Goal: Task Accomplishment & Management: Use online tool/utility

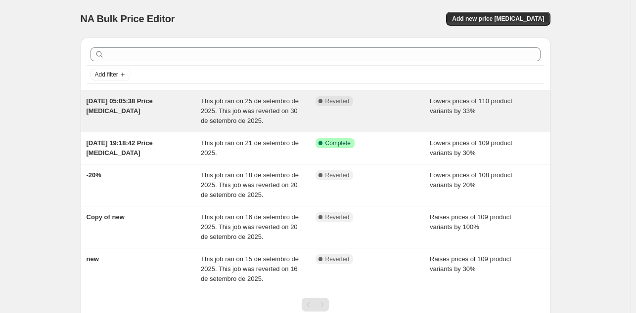
click at [343, 117] on div "Complete Reverted" at bounding box center [372, 111] width 115 height 30
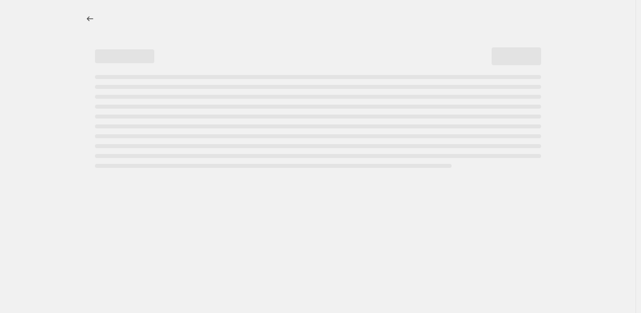
select select "percentage"
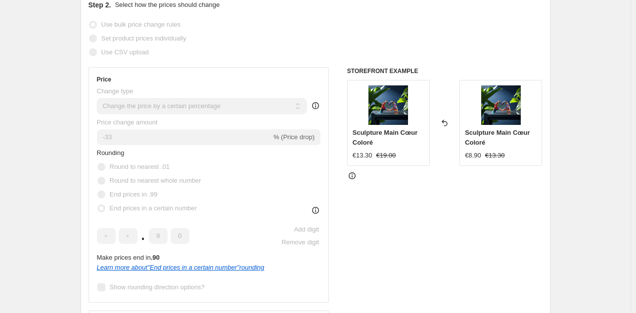
scroll to position [185, 0]
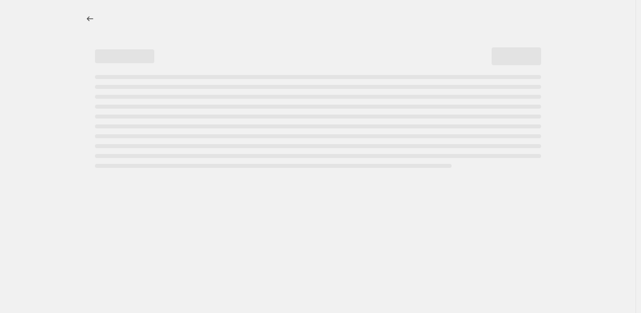
select select "percentage"
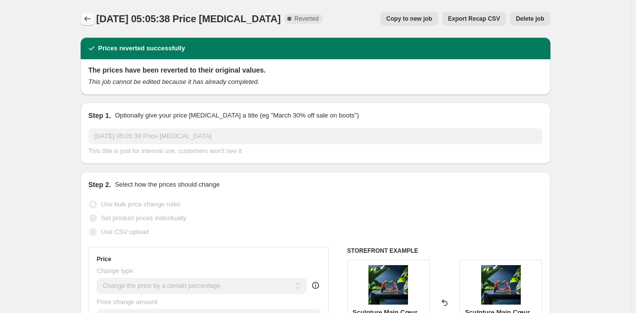
click at [89, 20] on icon "Price change jobs" at bounding box center [88, 19] width 10 height 10
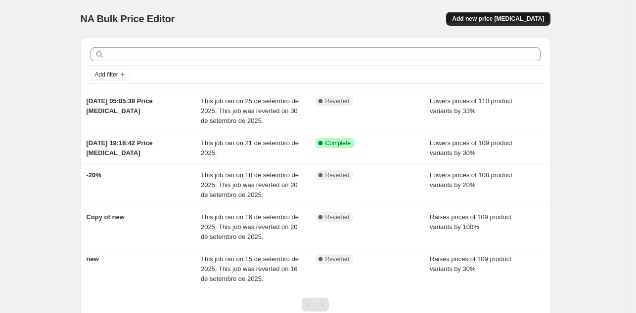
click at [510, 16] on span "Add new price change job" at bounding box center [498, 19] width 92 height 8
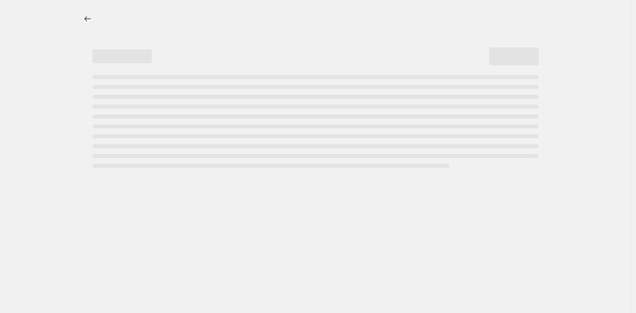
select select "percentage"
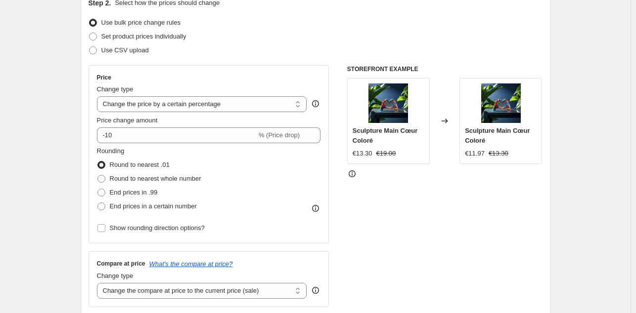
scroll to position [121, 0]
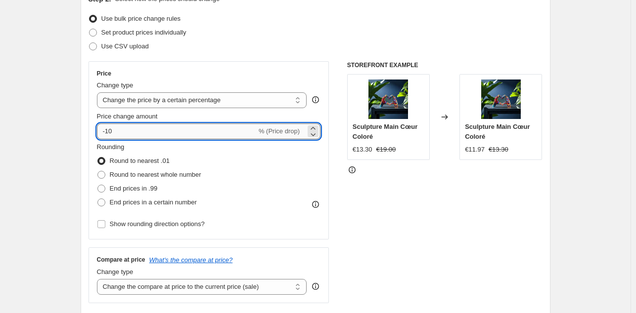
click at [162, 132] on input "-10" at bounding box center [177, 132] width 160 height 16
type input "-1"
type input "-33"
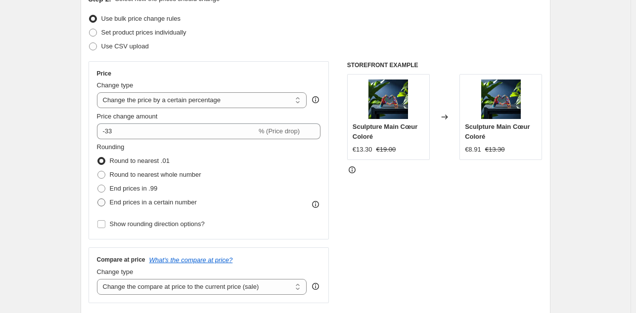
click at [103, 203] on span at bounding box center [101, 203] width 8 height 8
click at [98, 199] on input "End prices in a certain number" at bounding box center [97, 199] width 0 height 0
radio input "true"
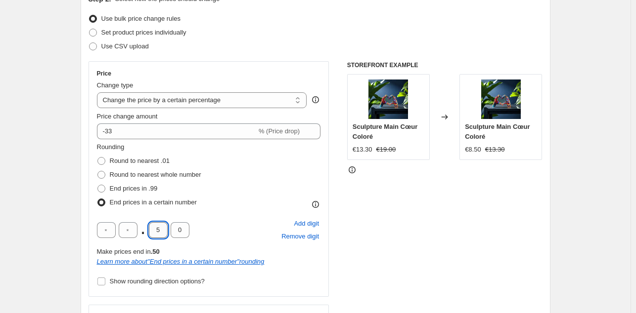
click at [160, 229] on input "5" at bounding box center [158, 231] width 19 height 16
type input "9"
click at [231, 218] on div ". 9 0 Add digit Remove digit" at bounding box center [209, 231] width 224 height 26
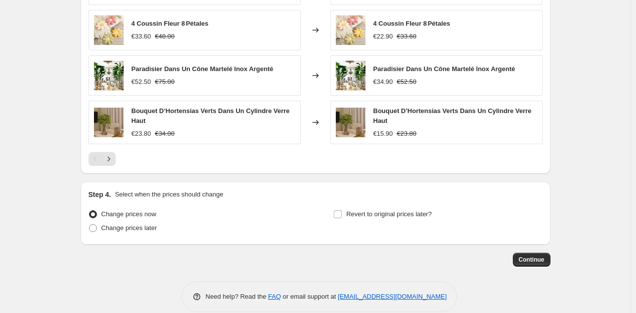
scroll to position [735, 0]
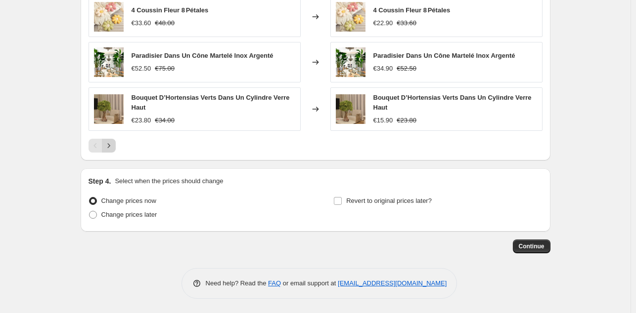
click at [113, 145] on icon "Next" at bounding box center [109, 146] width 10 height 10
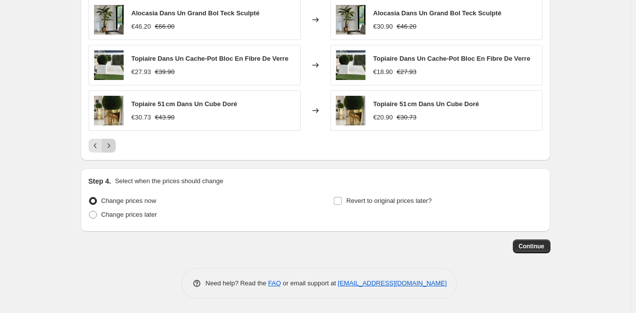
click at [113, 145] on icon "Next" at bounding box center [109, 146] width 10 height 10
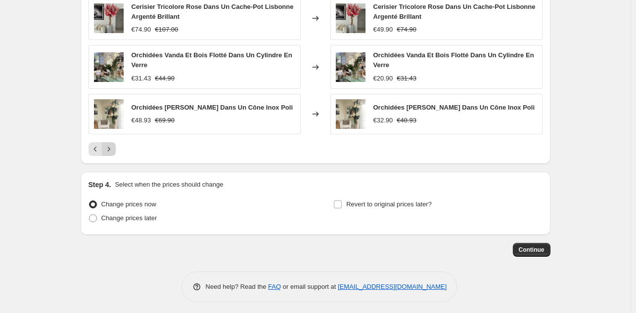
click at [113, 145] on icon "Next" at bounding box center [109, 149] width 10 height 10
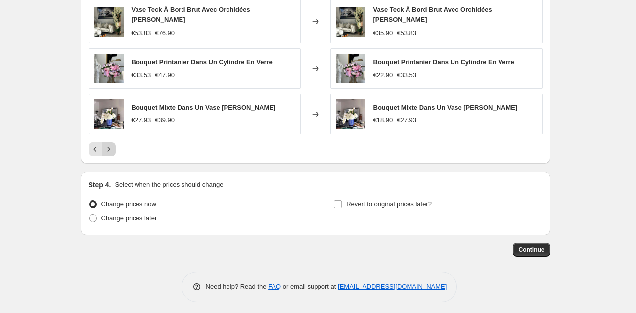
click at [113, 145] on icon "Next" at bounding box center [109, 149] width 10 height 10
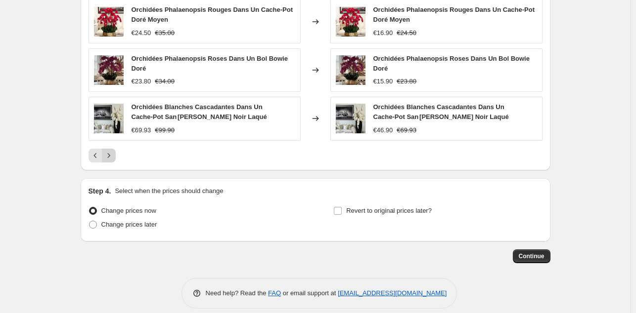
click at [113, 149] on button "Next" at bounding box center [109, 156] width 14 height 14
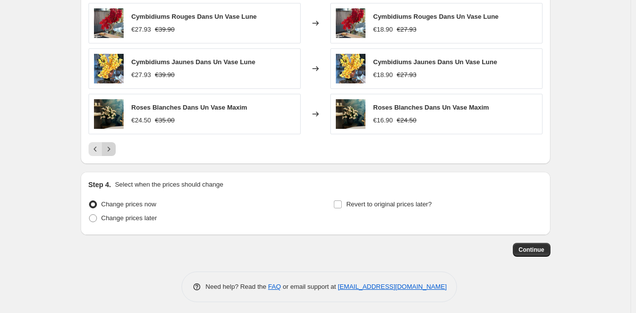
click at [113, 145] on icon "Next" at bounding box center [109, 149] width 10 height 10
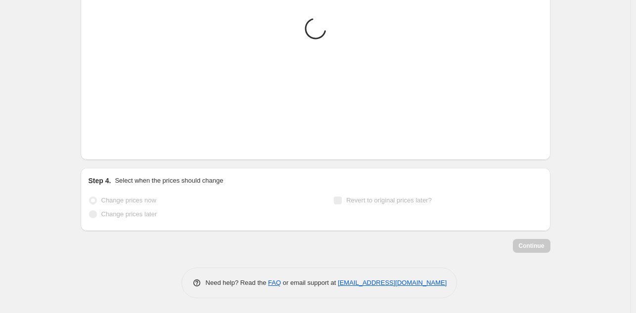
scroll to position [732, 0]
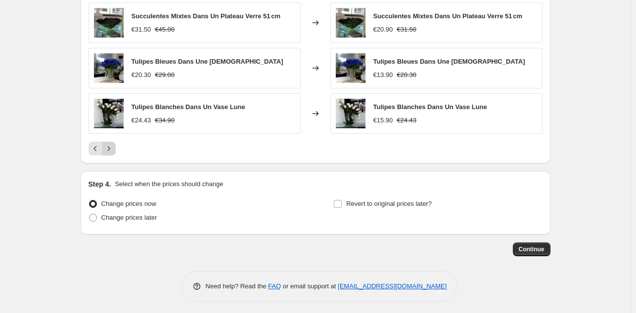
click at [113, 145] on icon "Next" at bounding box center [109, 149] width 10 height 10
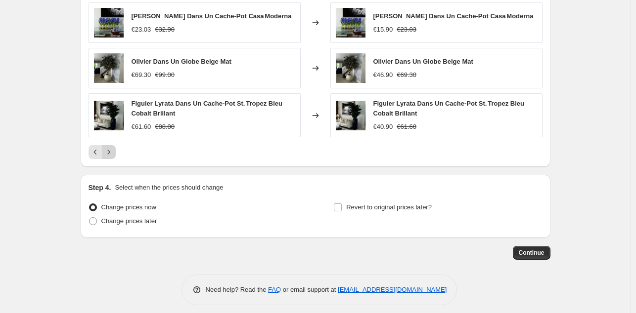
click at [113, 145] on button "Next" at bounding box center [109, 152] width 14 height 14
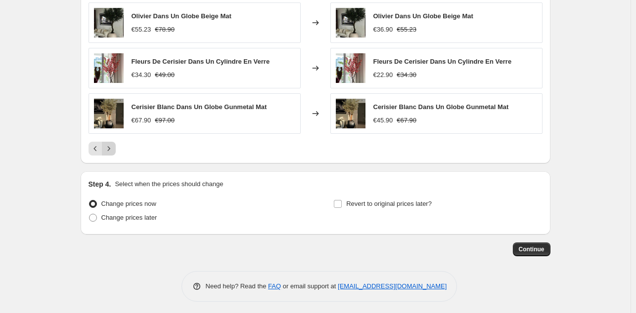
click at [113, 145] on icon "Next" at bounding box center [109, 149] width 10 height 10
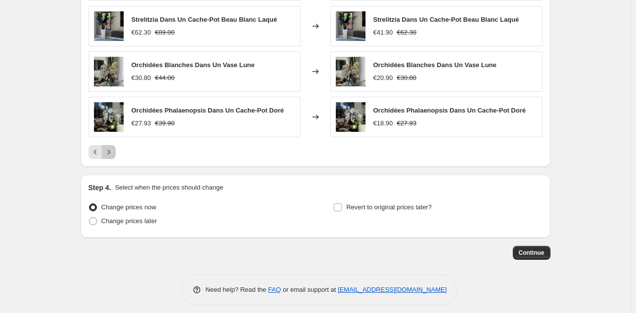
click at [113, 147] on icon "Next" at bounding box center [109, 152] width 10 height 10
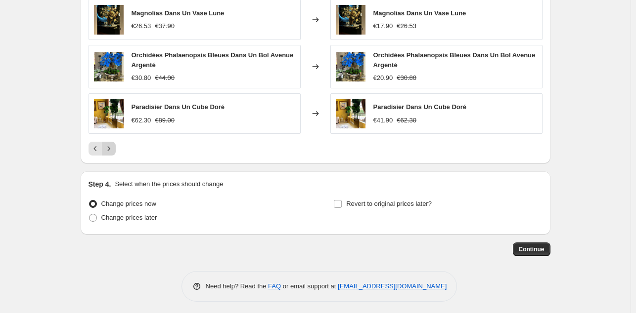
click at [113, 145] on icon "Next" at bounding box center [109, 149] width 10 height 10
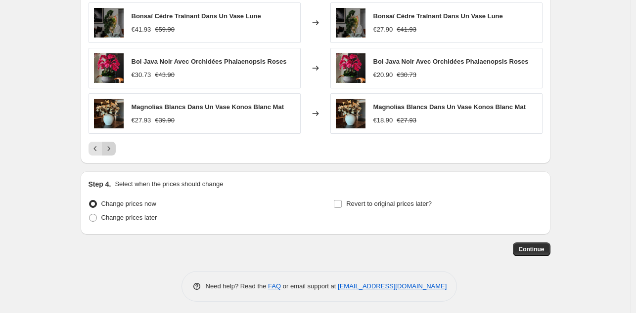
click at [113, 145] on icon "Next" at bounding box center [109, 149] width 10 height 10
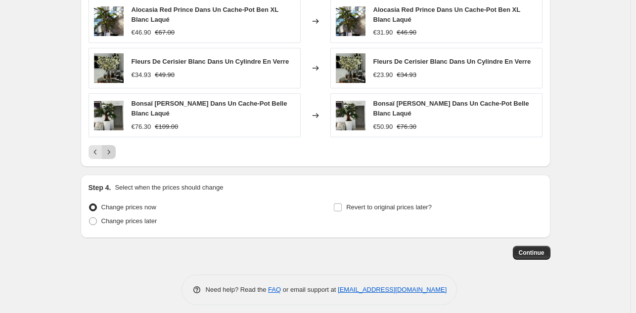
click at [113, 145] on button "Next" at bounding box center [109, 152] width 14 height 14
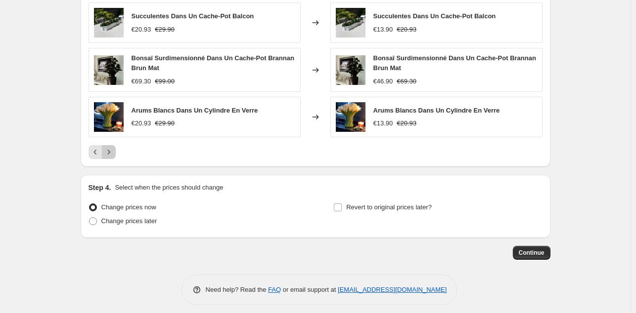
click at [113, 147] on icon "Next" at bounding box center [109, 152] width 10 height 10
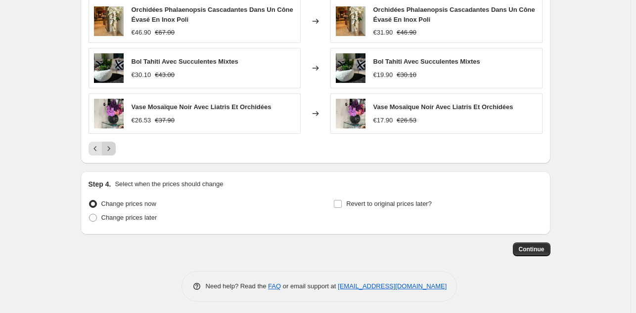
click at [113, 145] on icon "Next" at bounding box center [109, 149] width 10 height 10
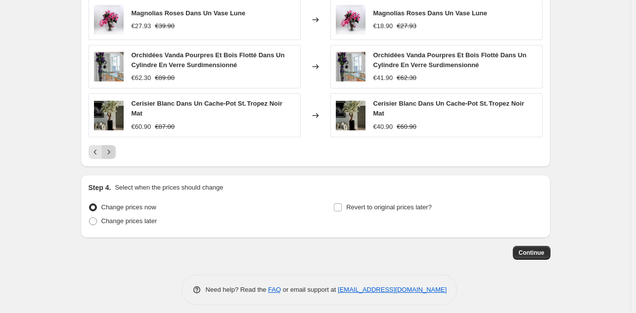
click at [113, 147] on icon "Next" at bounding box center [109, 152] width 10 height 10
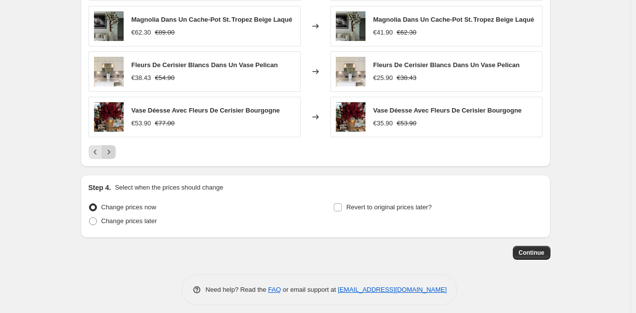
click at [113, 145] on button "Next" at bounding box center [109, 152] width 14 height 14
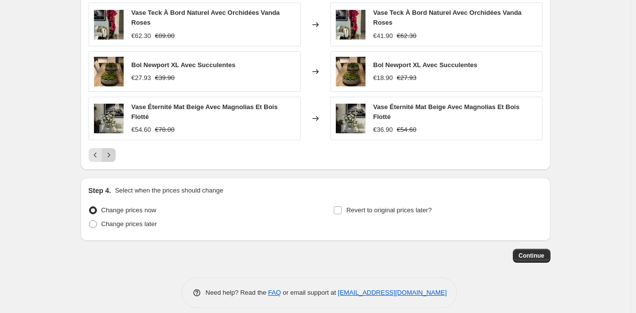
click at [113, 150] on icon "Next" at bounding box center [109, 155] width 10 height 10
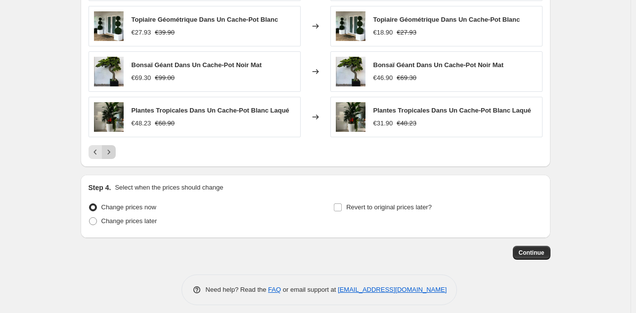
click at [113, 147] on icon "Next" at bounding box center [109, 152] width 10 height 10
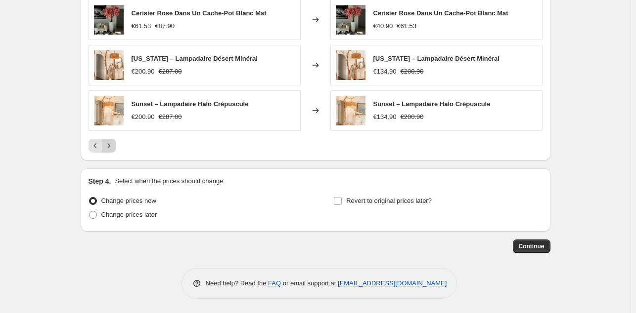
click at [113, 145] on icon "Next" at bounding box center [109, 146] width 10 height 10
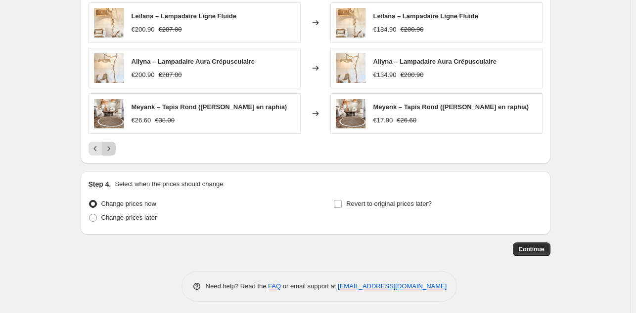
click at [113, 145] on icon "Next" at bounding box center [109, 149] width 10 height 10
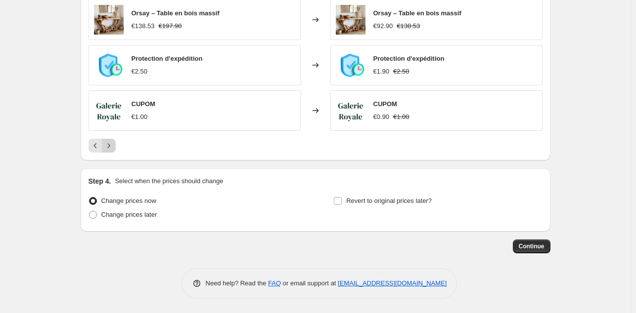
click at [113, 145] on icon "Next" at bounding box center [109, 146] width 10 height 10
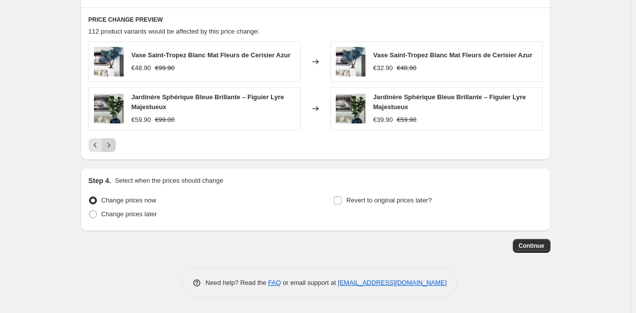
scroll to position [599, 0]
click at [93, 145] on icon "Previous" at bounding box center [95, 145] width 10 height 10
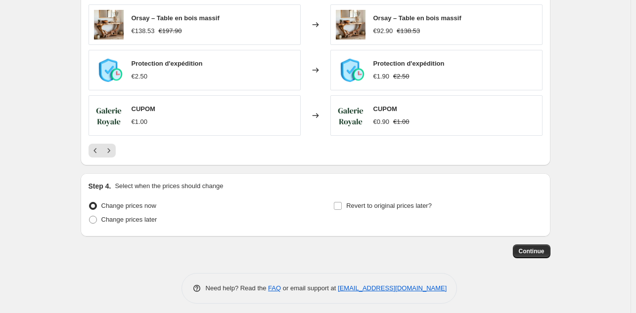
scroll to position [729, 0]
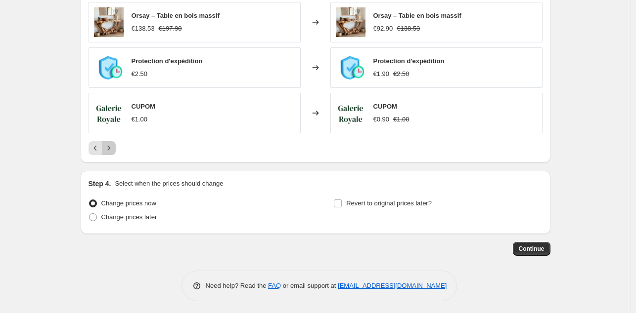
click at [111, 149] on icon "Next" at bounding box center [109, 148] width 10 height 10
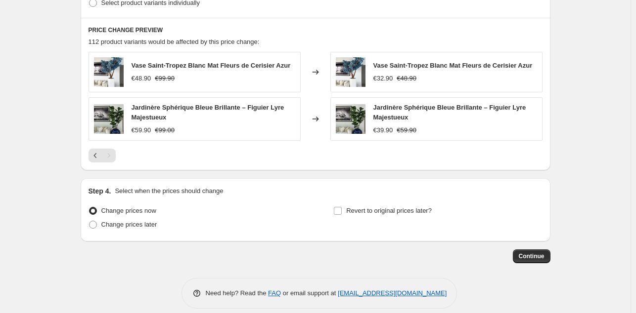
scroll to position [599, 0]
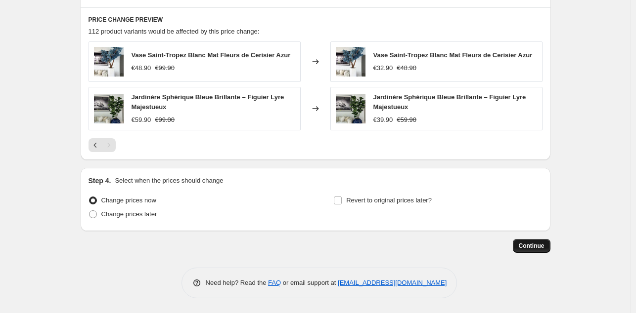
click at [535, 245] on span "Continue" at bounding box center [532, 246] width 26 height 8
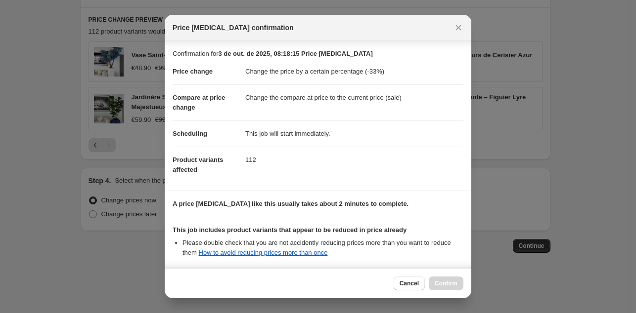
scroll to position [102, 0]
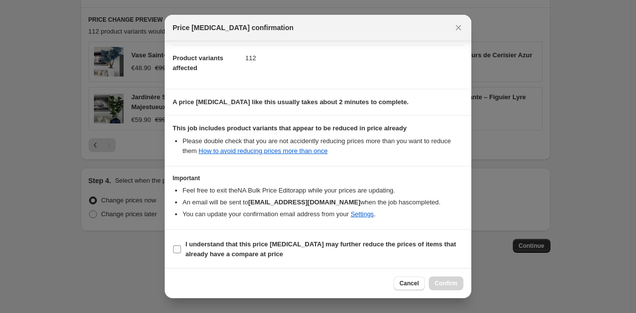
click at [176, 249] on input "I understand that this price change job may further reduce the prices of items …" at bounding box center [177, 250] width 8 height 8
checkbox input "true"
click at [440, 280] on span "Confirm" at bounding box center [446, 284] width 23 height 8
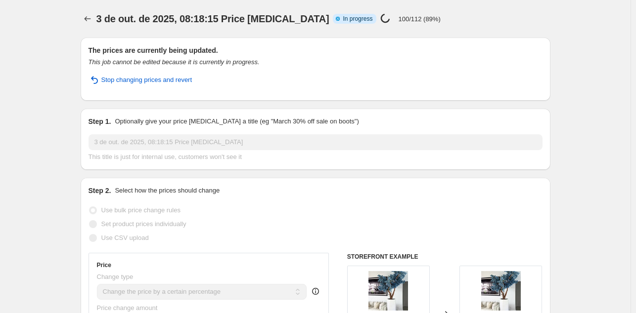
select select "percentage"
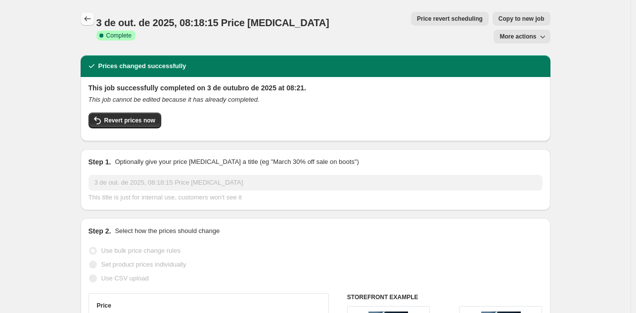
click at [91, 18] on icon "Price change jobs" at bounding box center [88, 19] width 10 height 10
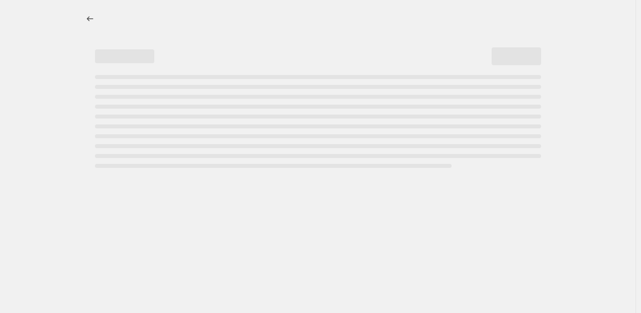
select select "percentage"
